Goal: Find specific page/section: Find specific page/section

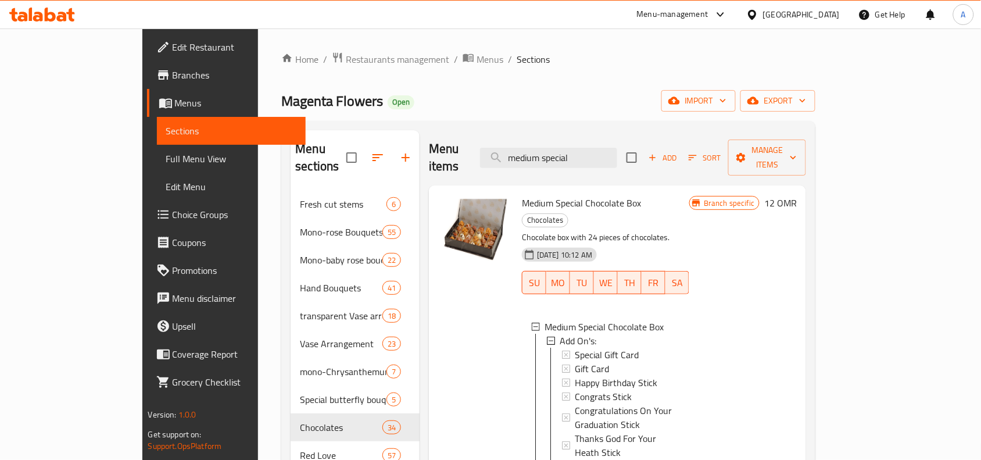
click at [820, 10] on div "[GEOGRAPHIC_DATA]" at bounding box center [801, 14] width 77 height 13
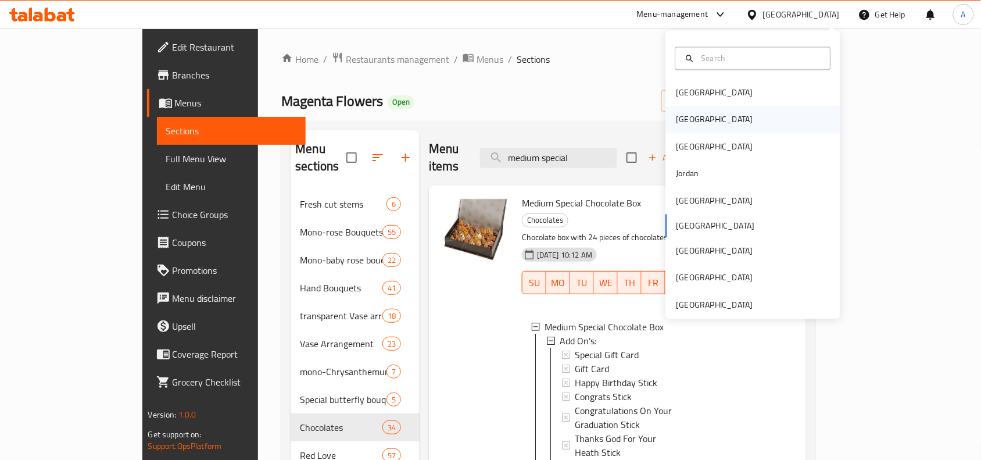
click at [718, 124] on div "[GEOGRAPHIC_DATA]" at bounding box center [753, 119] width 174 height 27
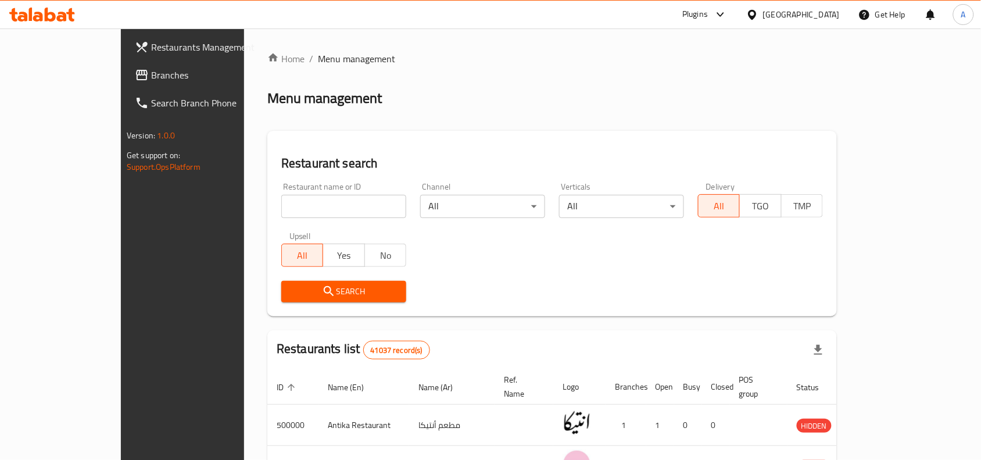
click at [333, 210] on input "search" at bounding box center [343, 206] width 125 height 23
paste input "734313"
type input "734313"
click button "Search" at bounding box center [343, 292] width 125 height 22
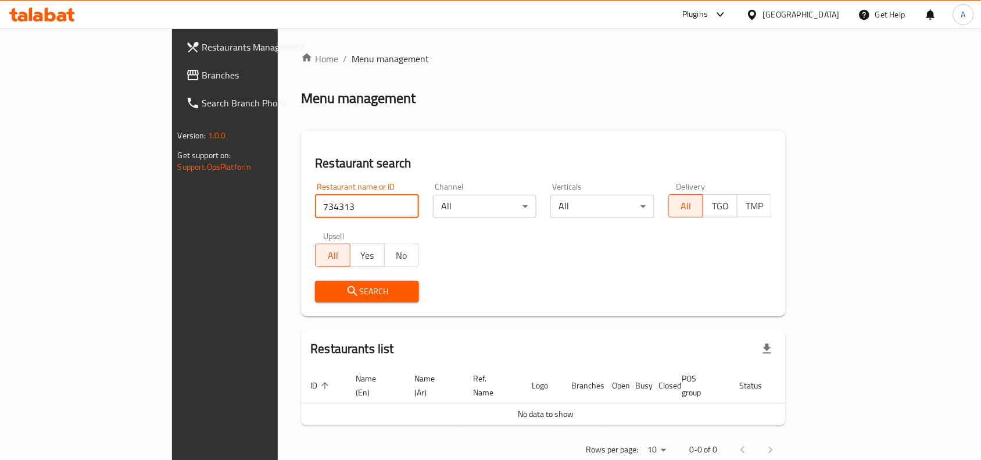
click at [202, 47] on span "Restaurants Management" at bounding box center [264, 47] width 124 height 14
